Goal: Transaction & Acquisition: Subscribe to service/newsletter

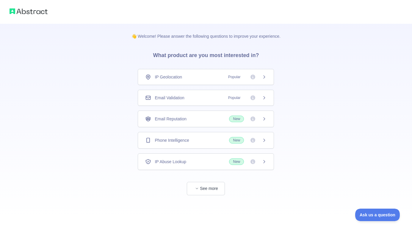
click at [201, 95] on div "Email Validation Popular" at bounding box center [205, 98] width 121 height 6
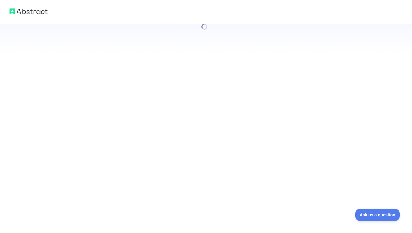
click at [214, 119] on div at bounding box center [206, 116] width 412 height 233
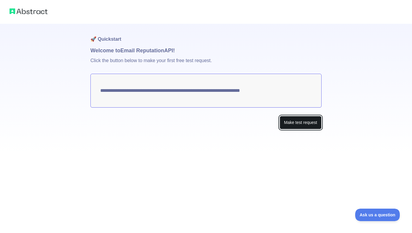
click at [298, 124] on button "Make test request" at bounding box center [300, 122] width 42 height 13
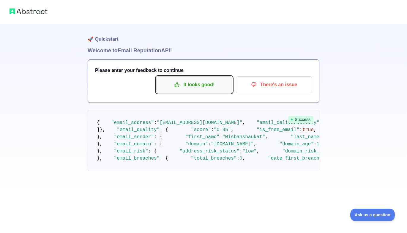
click at [200, 81] on p "It looks good!" at bounding box center [194, 85] width 67 height 10
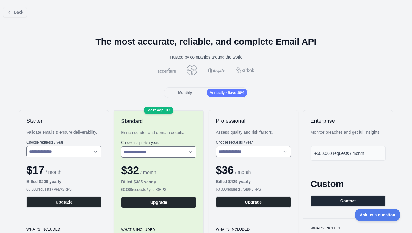
click at [184, 91] on span "Monthly" at bounding box center [185, 93] width 14 height 4
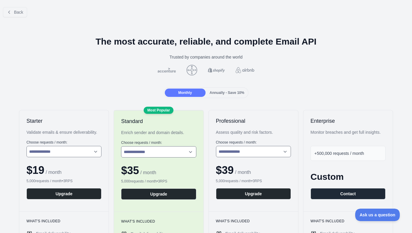
click at [231, 94] on span "Annually - Save 10%" at bounding box center [226, 93] width 35 height 4
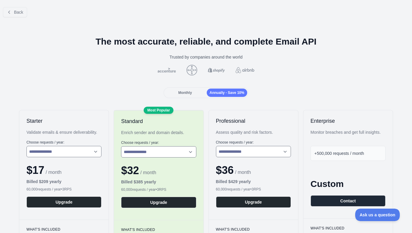
click at [174, 94] on div "Monthly" at bounding box center [185, 93] width 41 height 8
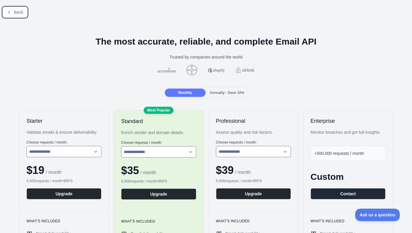
click at [24, 12] on button "Back" at bounding box center [15, 12] width 24 height 10
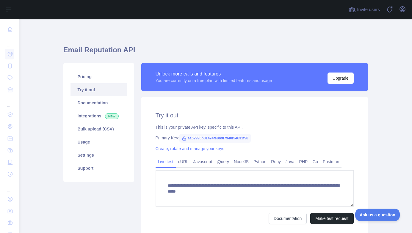
click at [97, 86] on link "Try it out" at bounding box center [98, 89] width 56 height 13
click at [92, 90] on link "Try it out" at bounding box center [98, 89] width 56 height 13
